Goal: Information Seeking & Learning: Learn about a topic

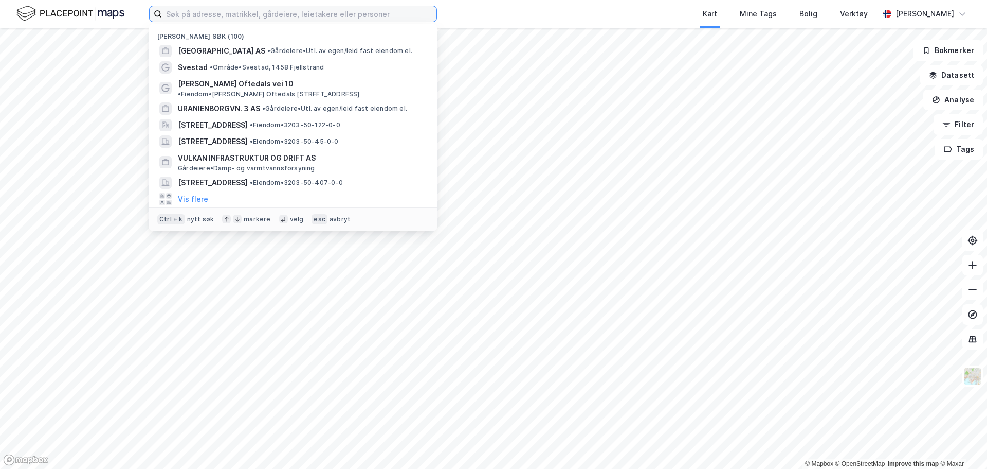
click at [259, 18] on input at bounding box center [299, 13] width 275 height 15
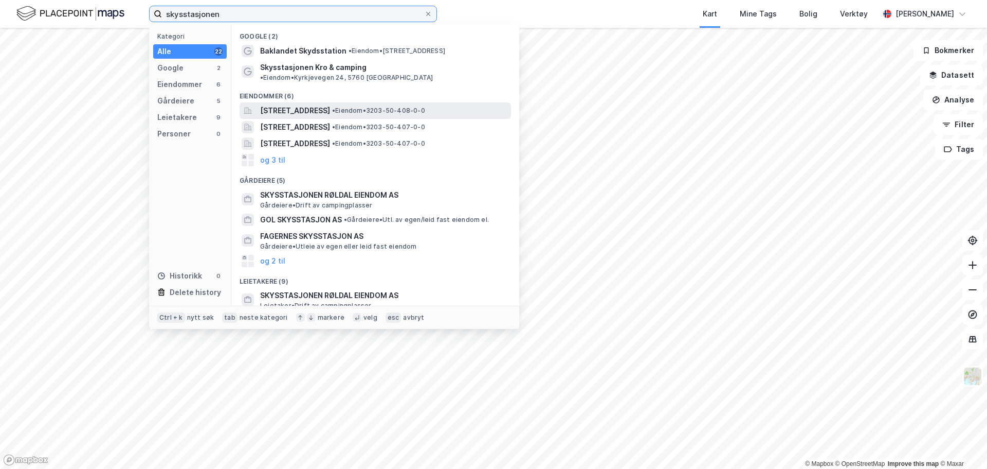
type input "skysstasjonen"
click at [326, 104] on span "Skysstasjon 10, 1383, ASKER, ASKER" at bounding box center [295, 110] width 70 height 12
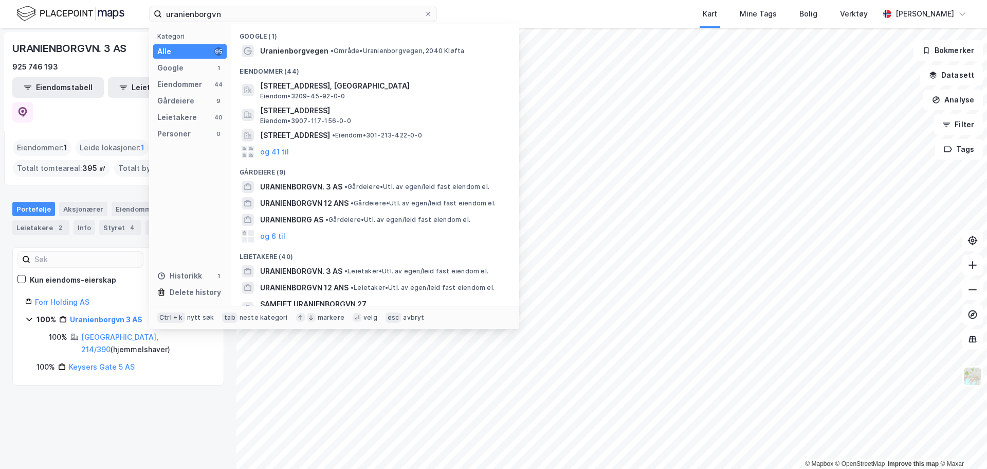
click at [127, 12] on div "uranienborgvn Kategori Alle 95 Google 1 Eiendommer 44 Gårdeiere 9 Leietakere 40…" at bounding box center [493, 14] width 987 height 28
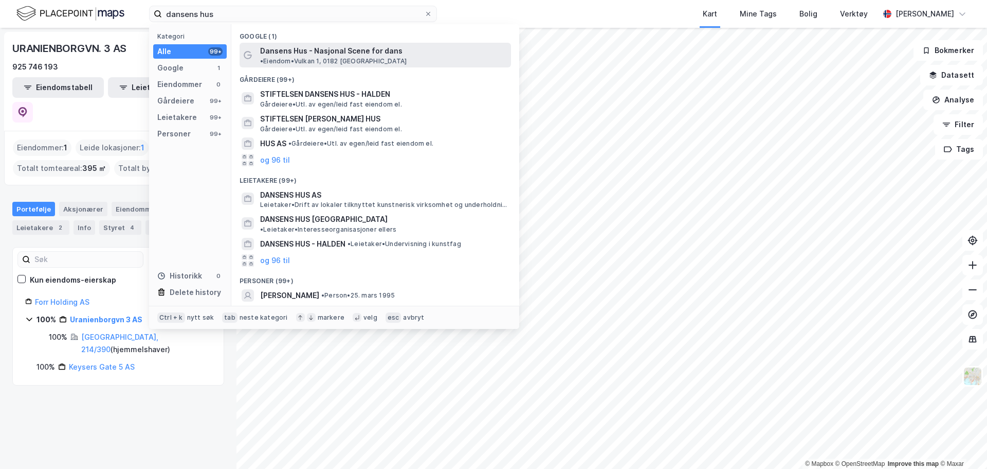
type input "dansens hus"
